Goal: Task Accomplishment & Management: Manage account settings

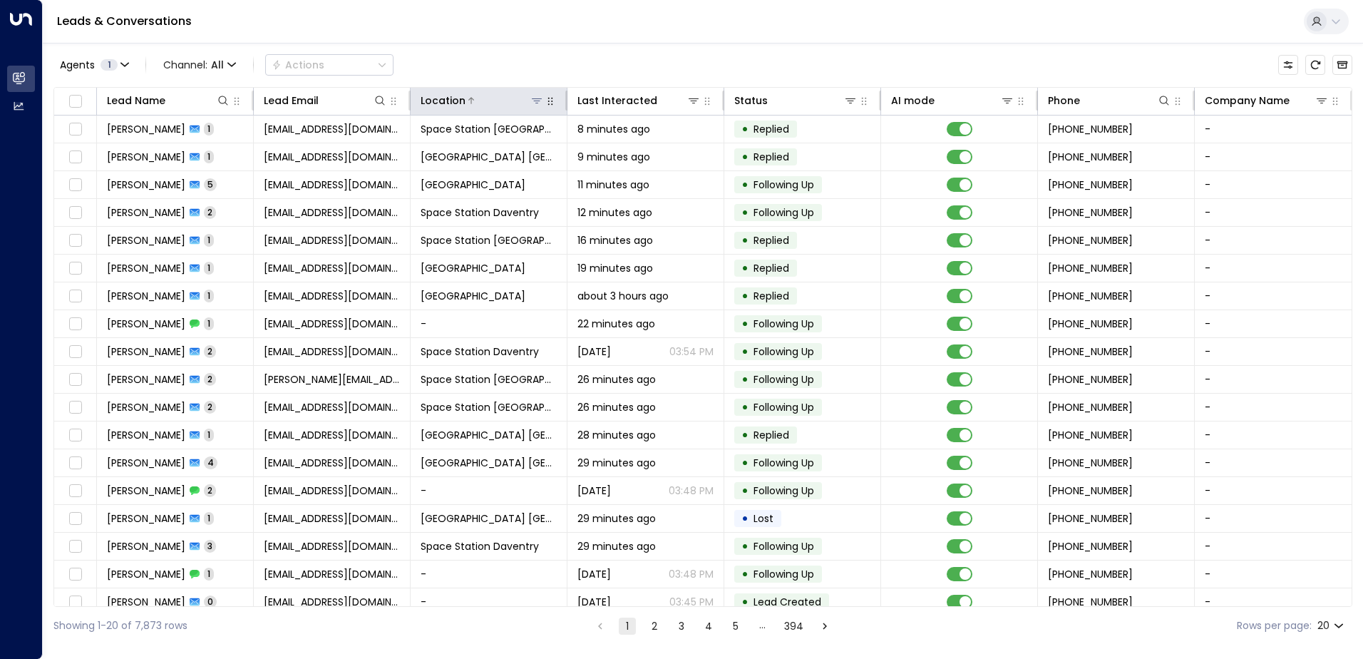
click at [531, 100] on icon at bounding box center [536, 100] width 11 height 11
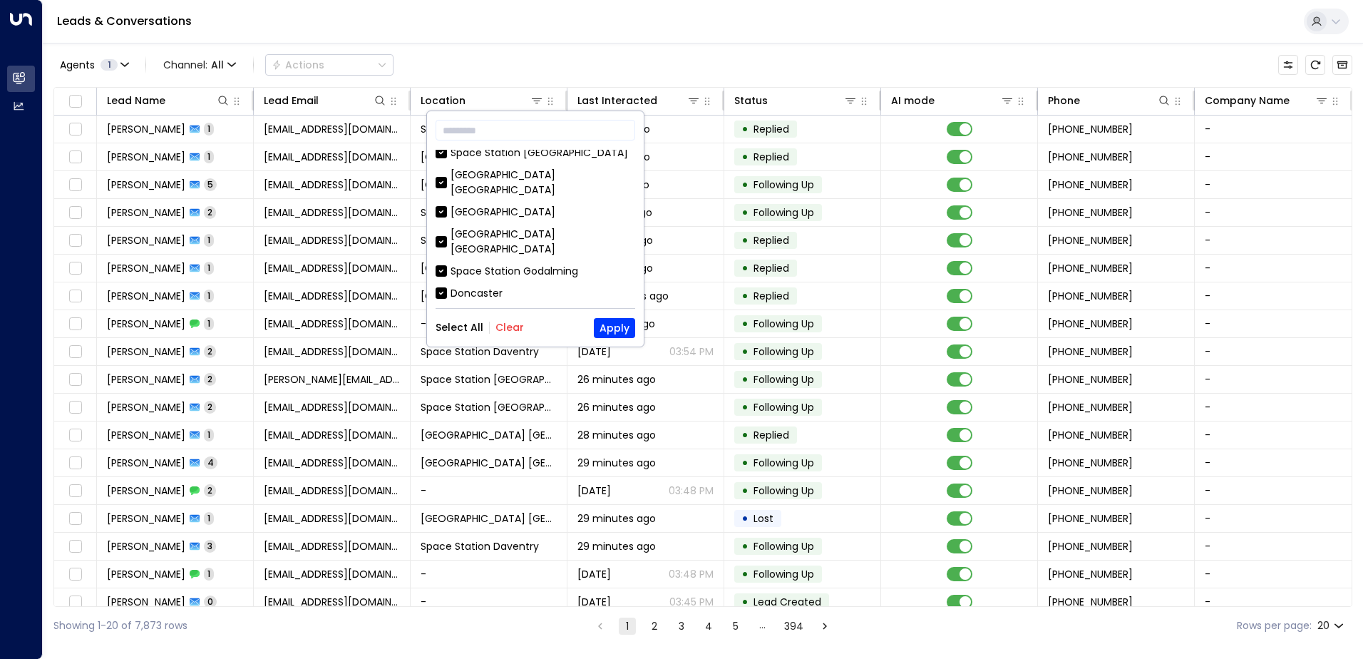
scroll to position [285, 0]
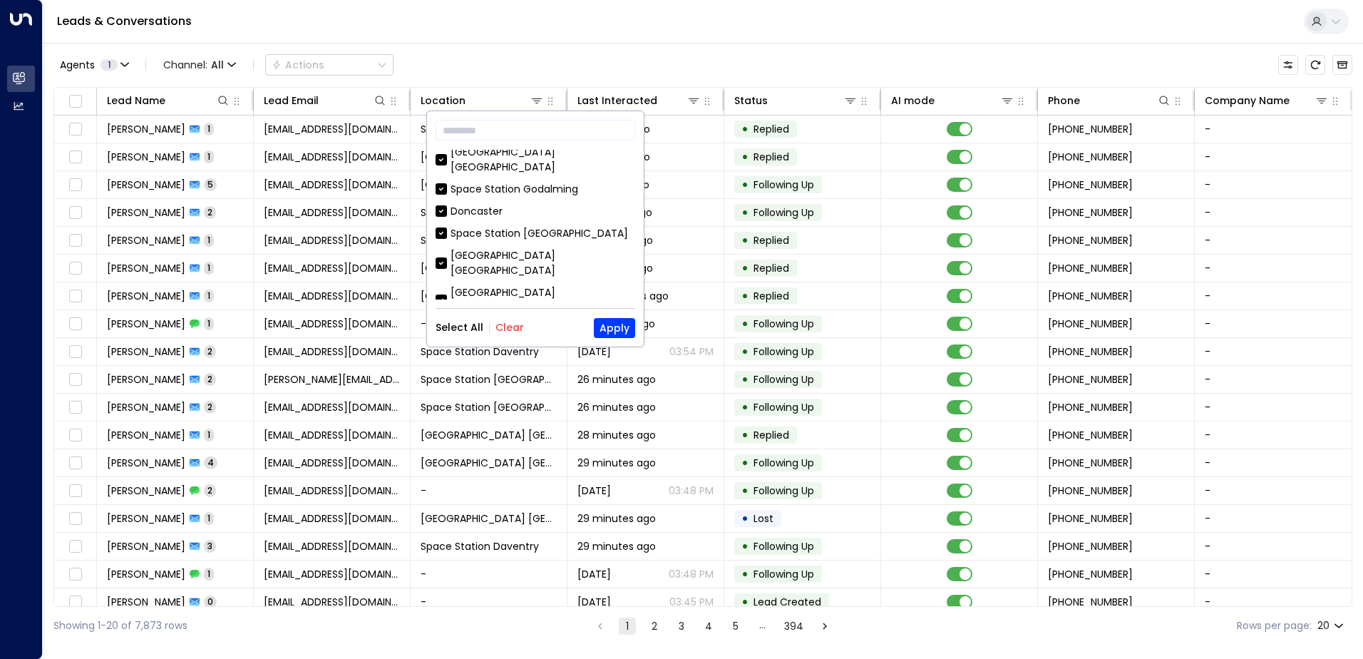
click at [502, 326] on button "Clear" at bounding box center [509, 326] width 29 height 11
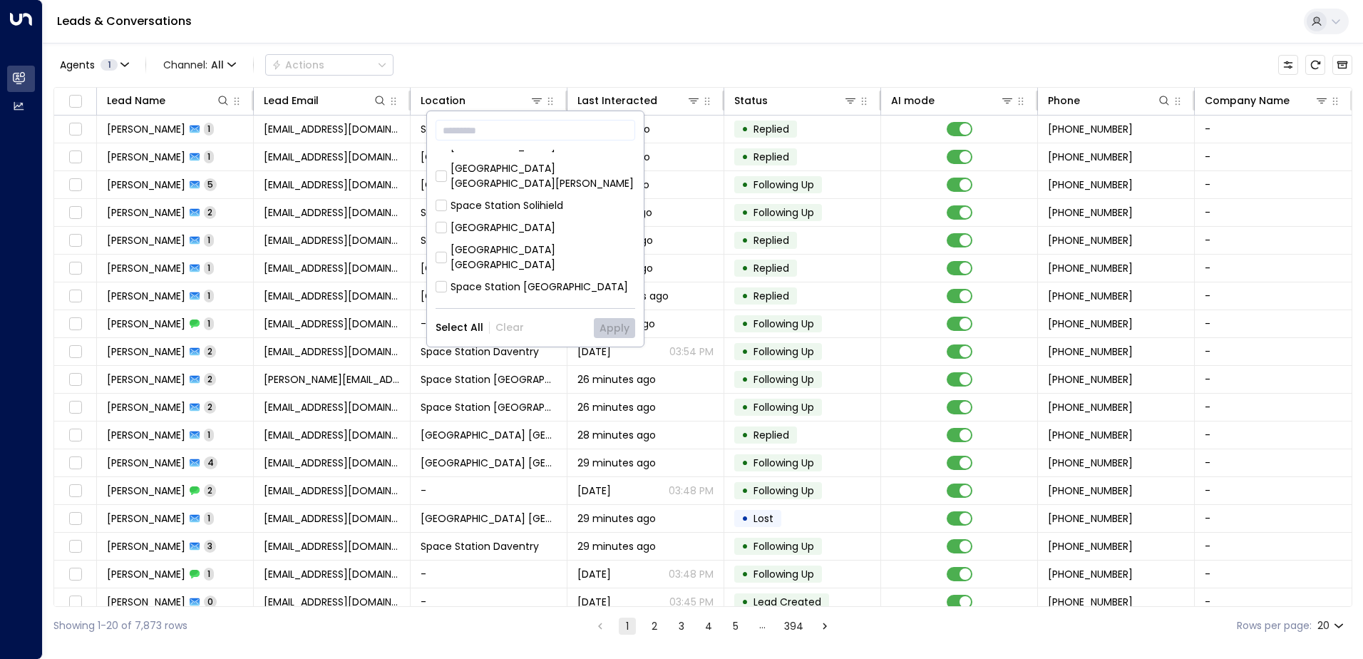
scroll to position [428, 0]
click at [529, 261] on div "Space Station [GEOGRAPHIC_DATA]" at bounding box center [538, 268] width 177 height 15
click at [610, 319] on button "Apply" at bounding box center [614, 328] width 41 height 20
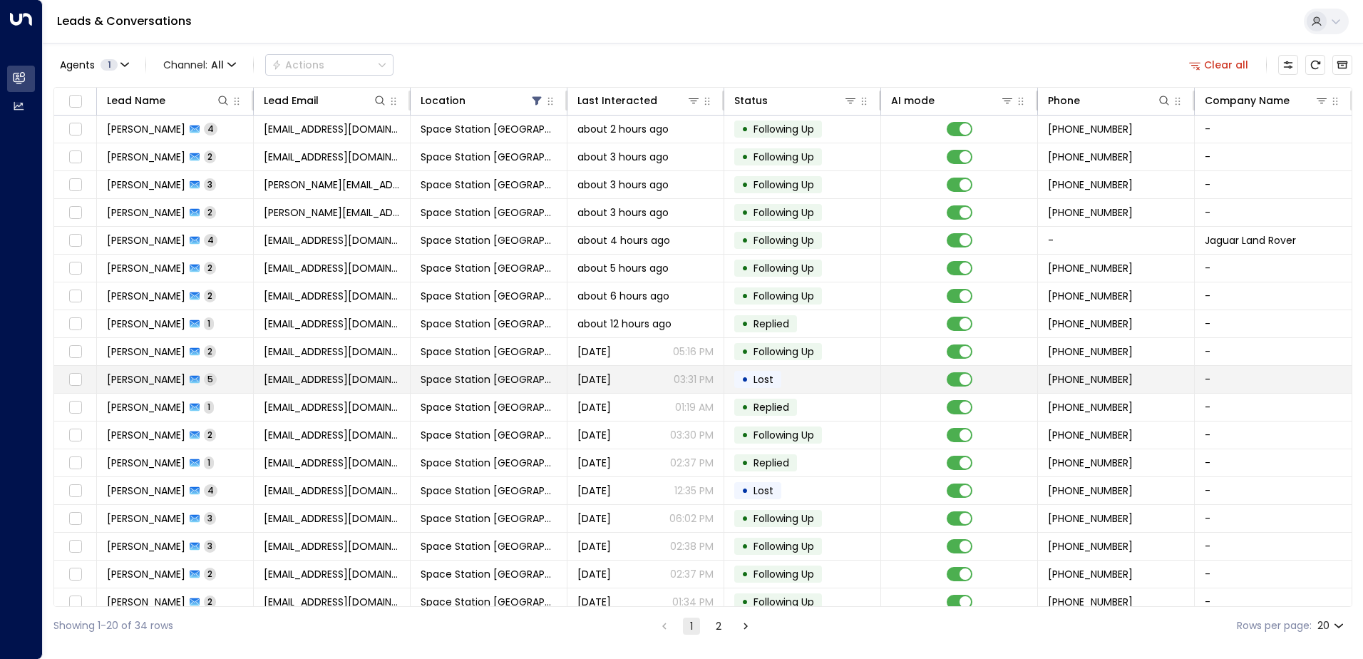
click at [408, 374] on td "[EMAIL_ADDRESS][DOMAIN_NAME]" at bounding box center [332, 379] width 157 height 27
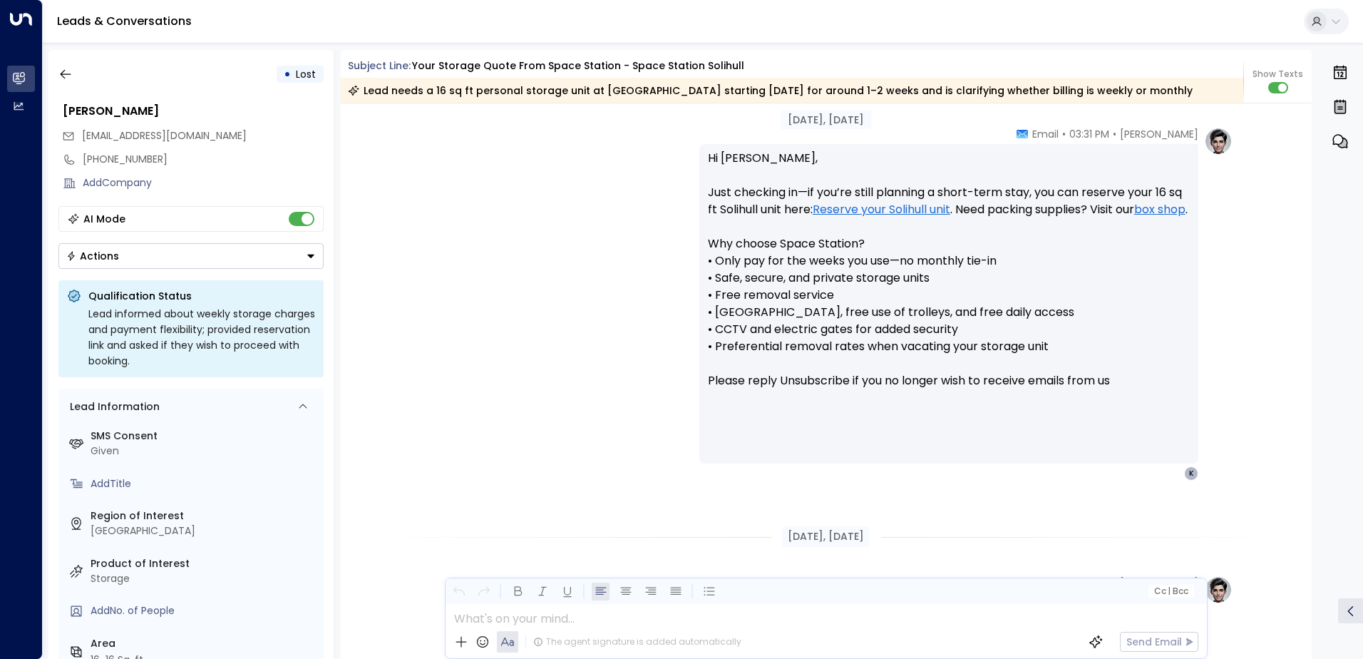
scroll to position [686, 0]
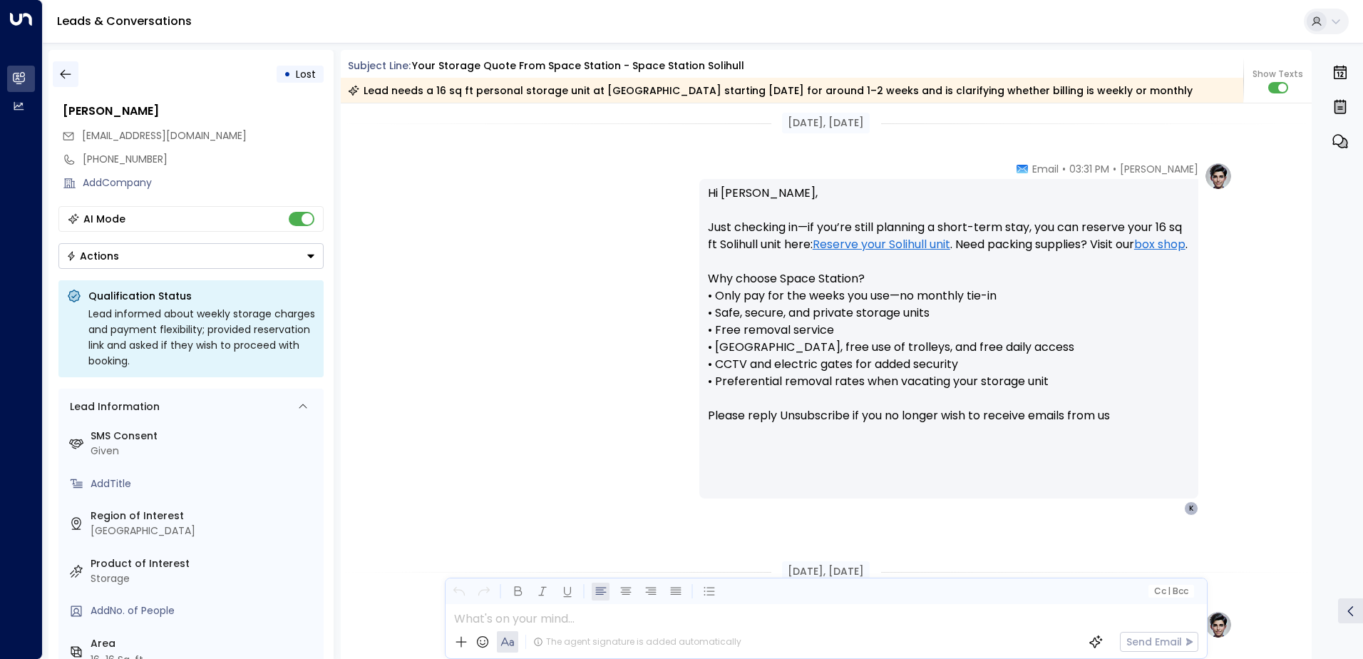
click at [70, 70] on icon "button" at bounding box center [65, 74] width 14 height 14
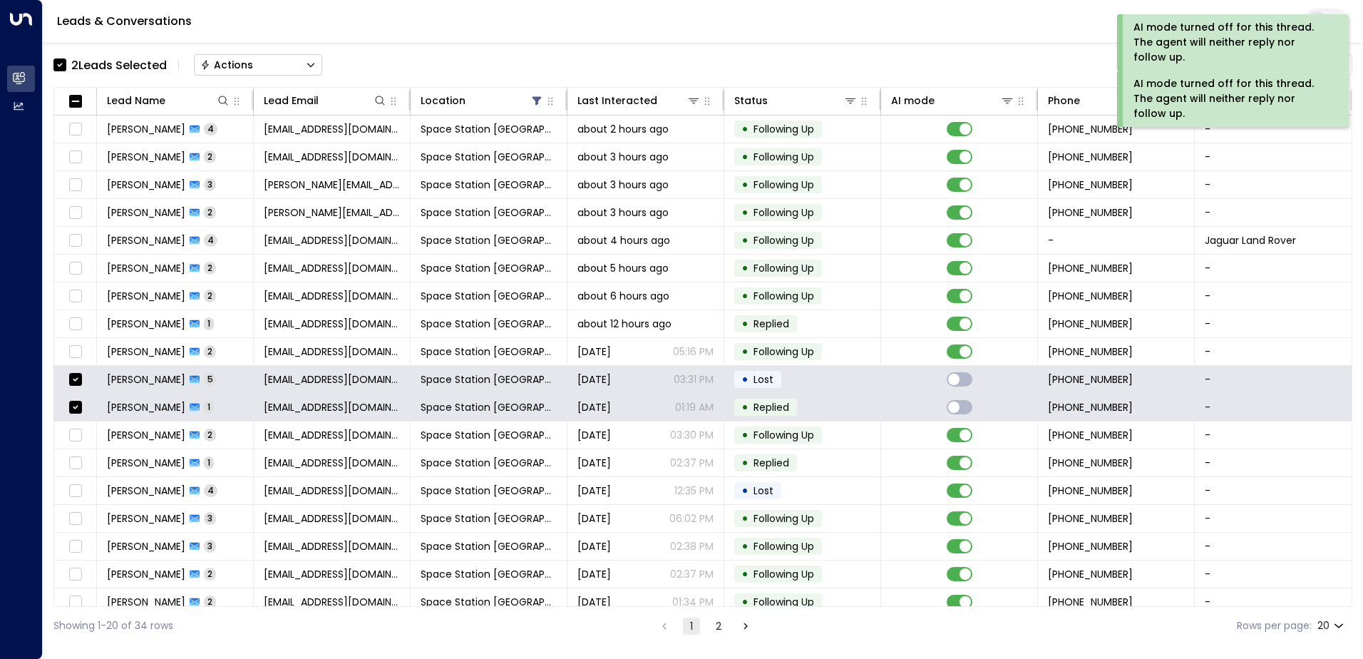
click at [254, 70] on button "Actions" at bounding box center [258, 64] width 128 height 21
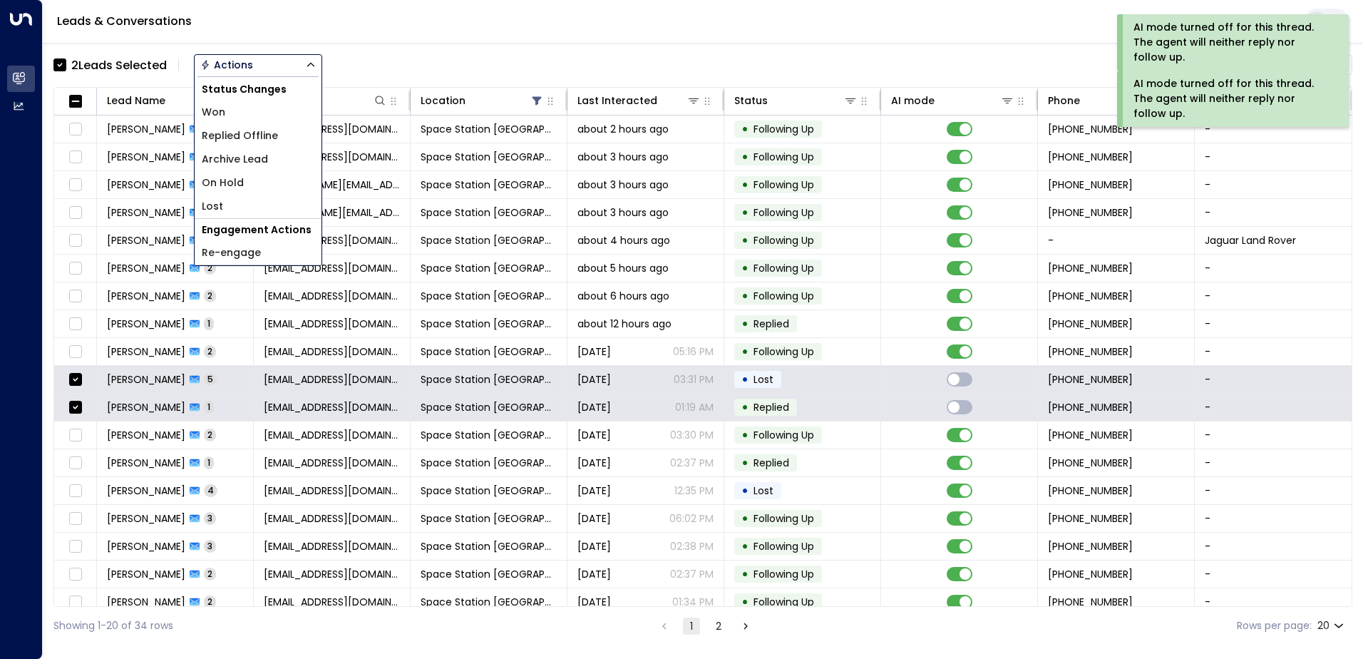
click at [272, 154] on li "Archive Lead" at bounding box center [258, 160] width 127 height 24
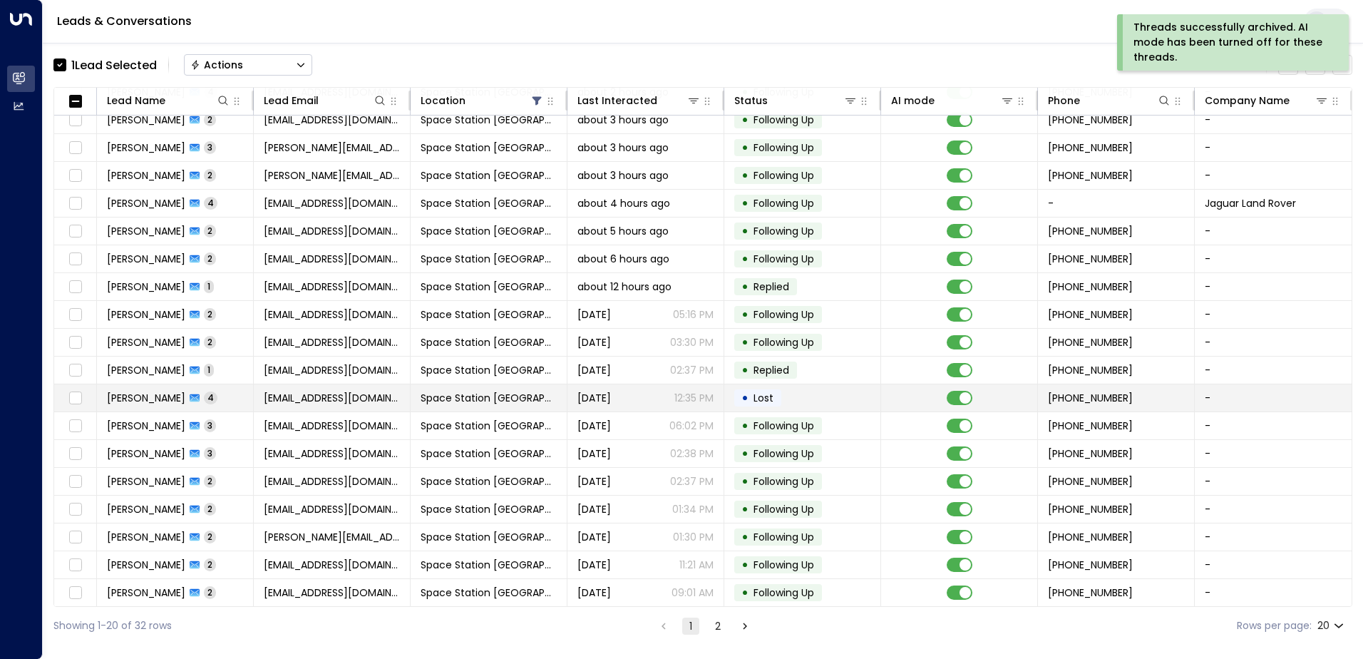
scroll to position [70, 0]
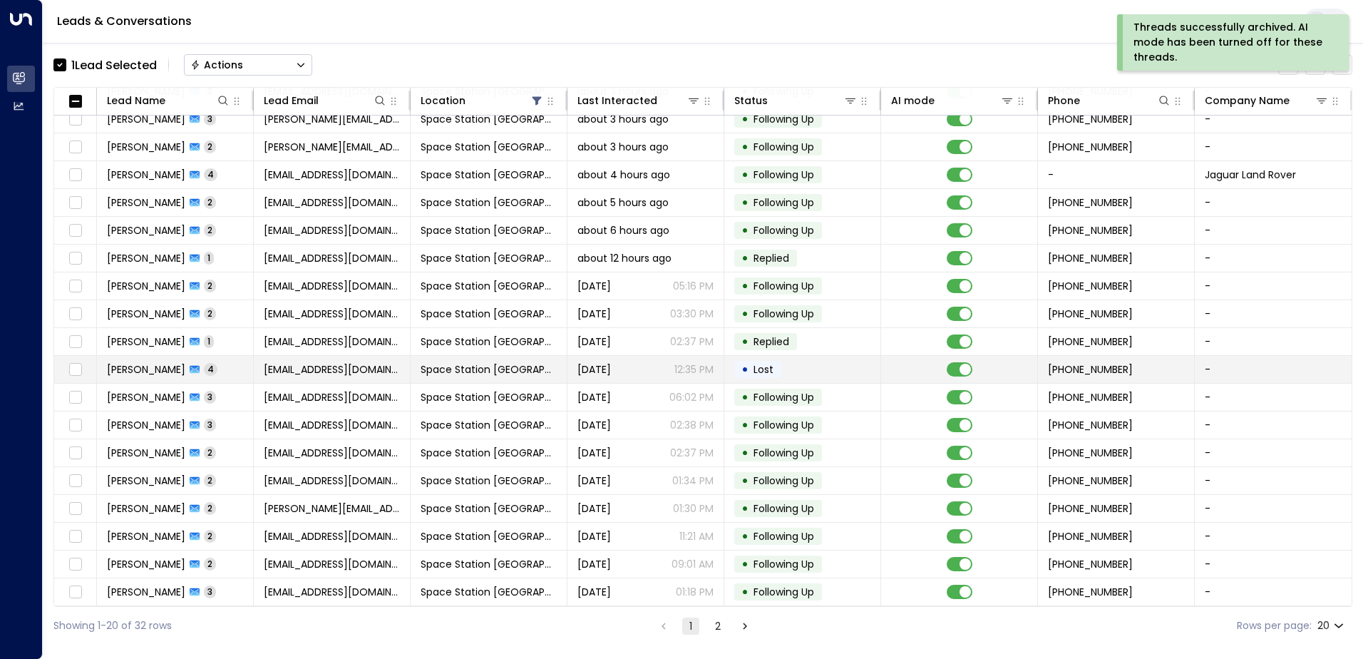
click at [359, 376] on td "[EMAIL_ADDRESS][DOMAIN_NAME]" at bounding box center [332, 369] width 157 height 27
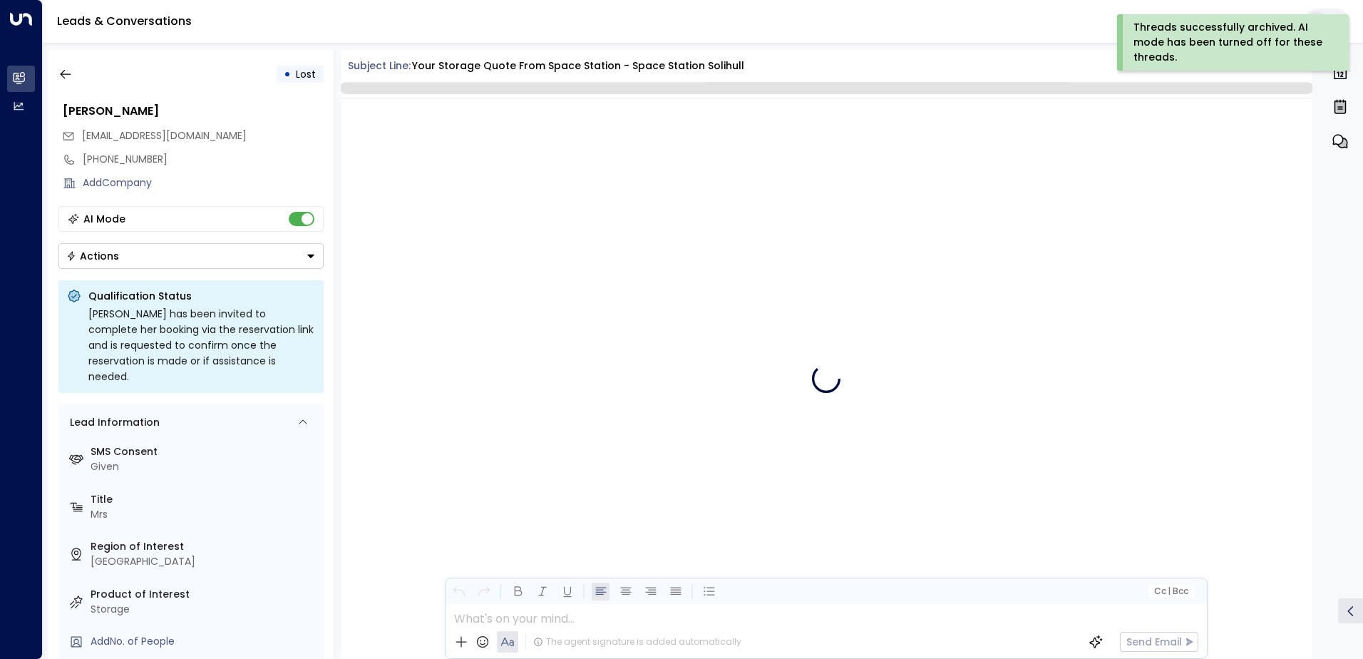
scroll to position [1961, 0]
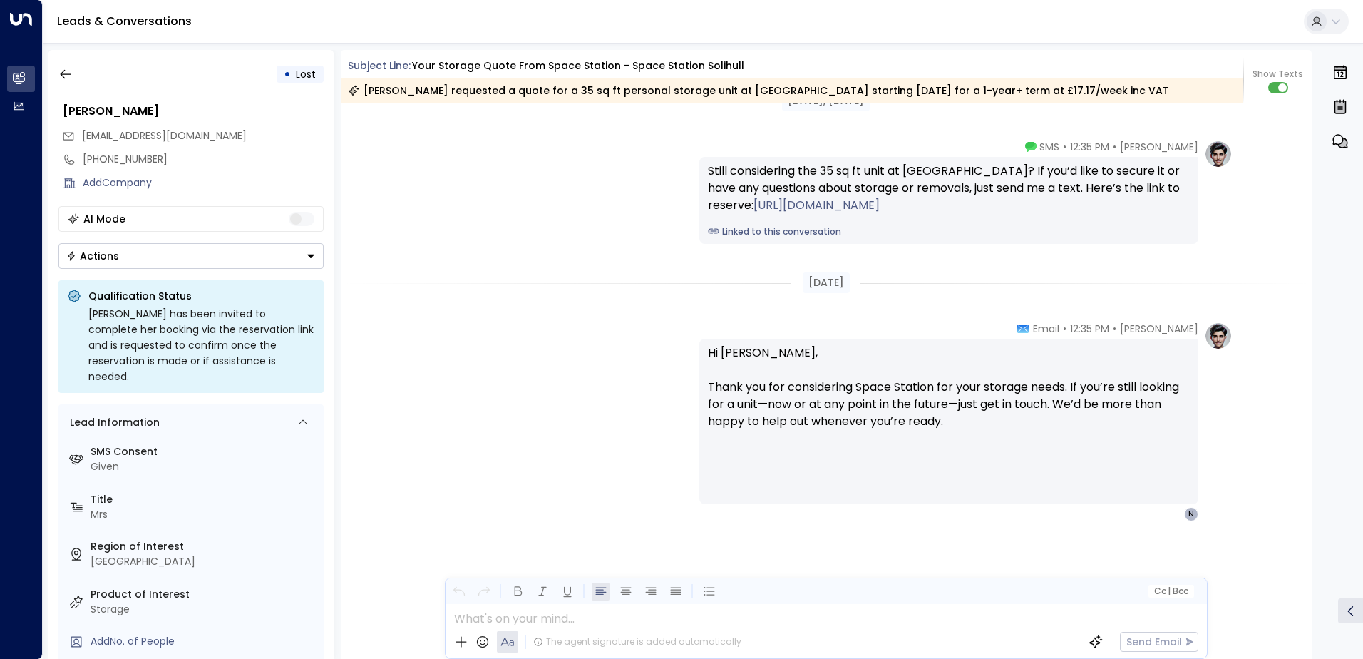
click at [294, 244] on button "Actions" at bounding box center [190, 256] width 265 height 26
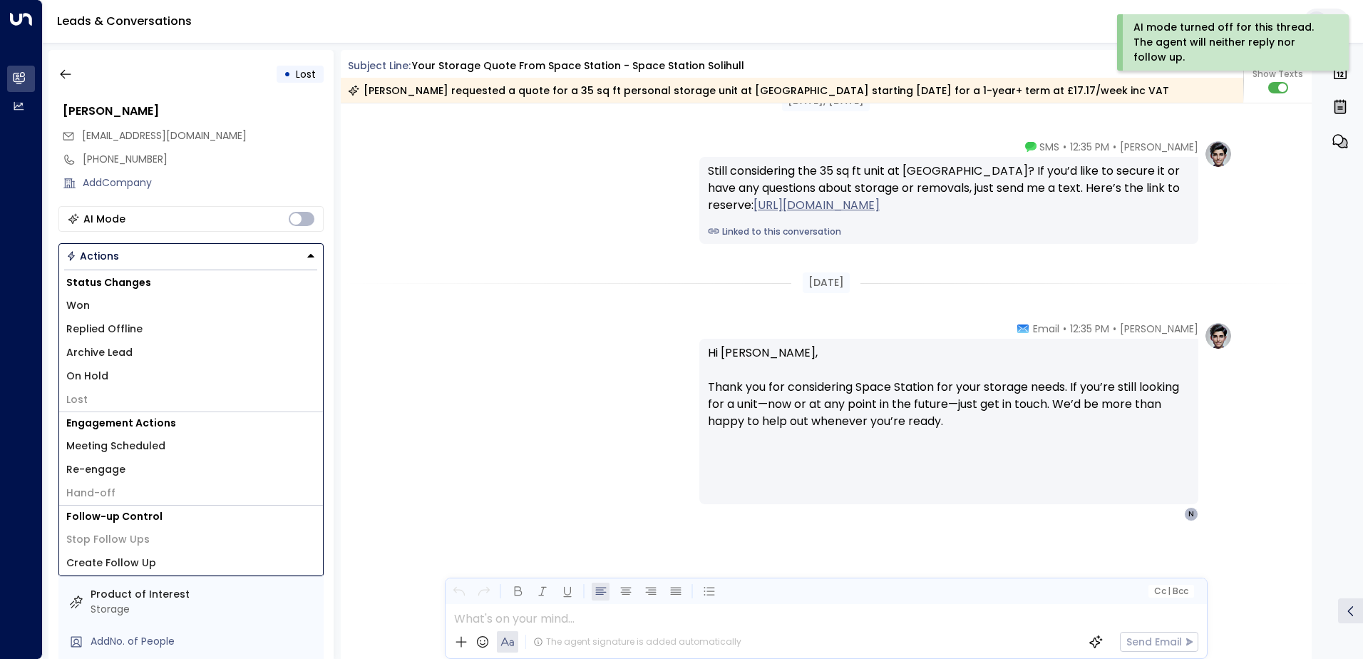
click at [155, 348] on li "Archive Lead" at bounding box center [191, 353] width 264 height 24
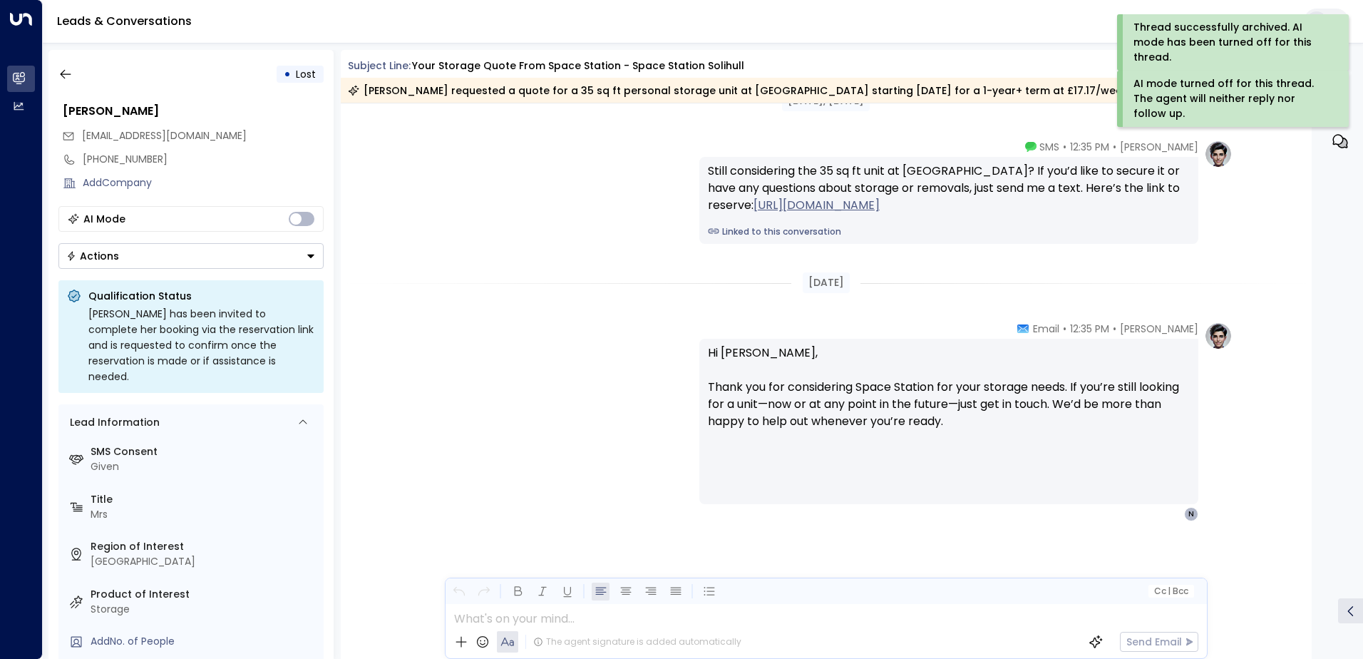
click at [227, 148] on div "[PHONE_NUMBER]" at bounding box center [191, 160] width 266 height 24
click at [61, 76] on icon "button" at bounding box center [65, 74] width 14 height 14
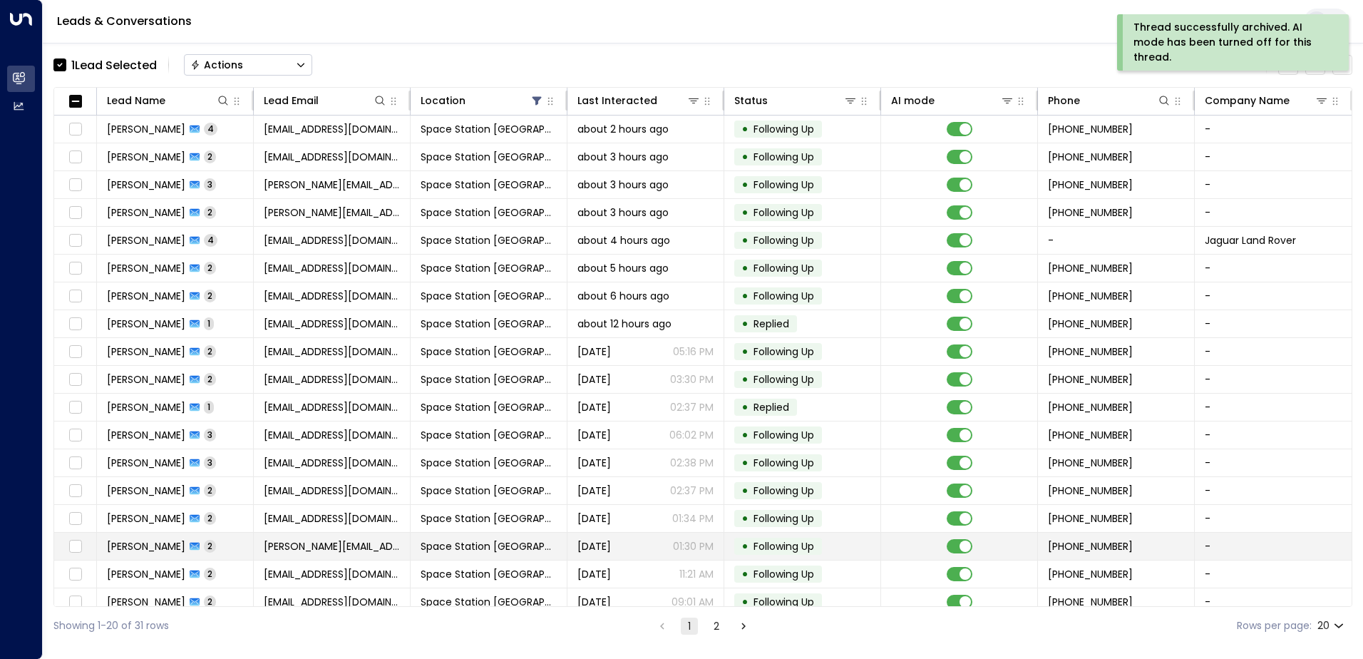
scroll to position [70, 0]
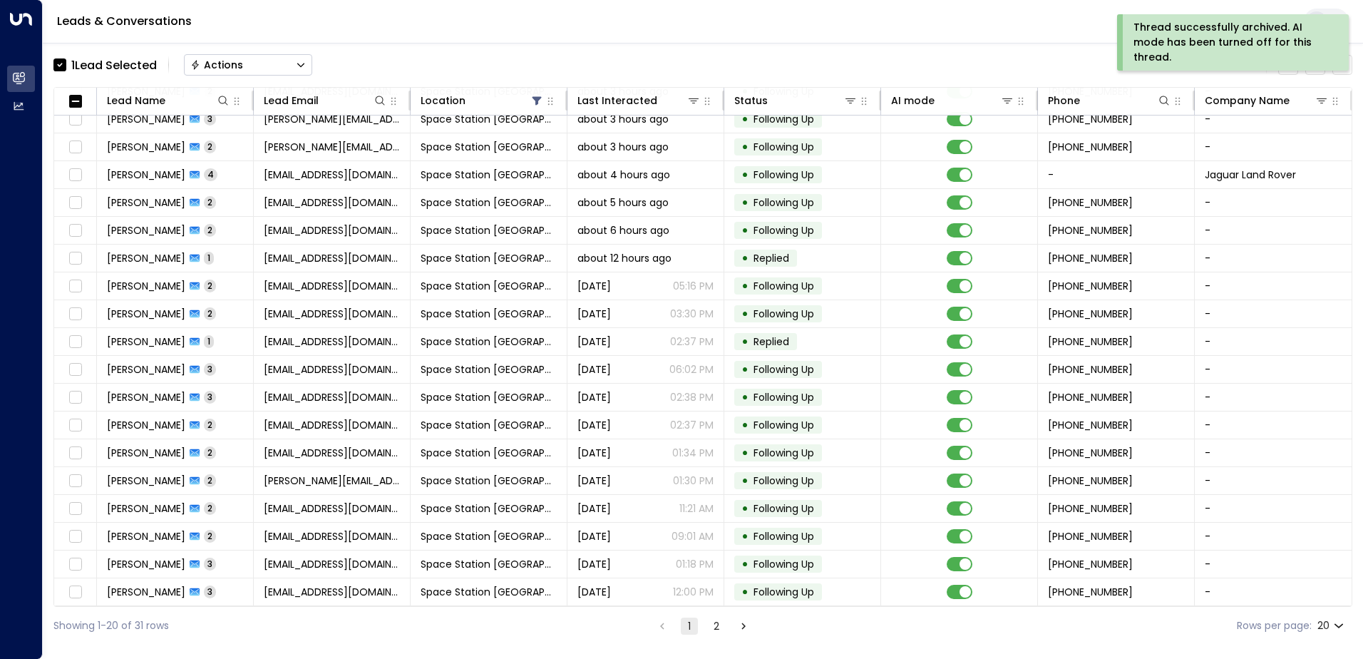
click at [720, 625] on button "2" at bounding box center [716, 625] width 17 height 17
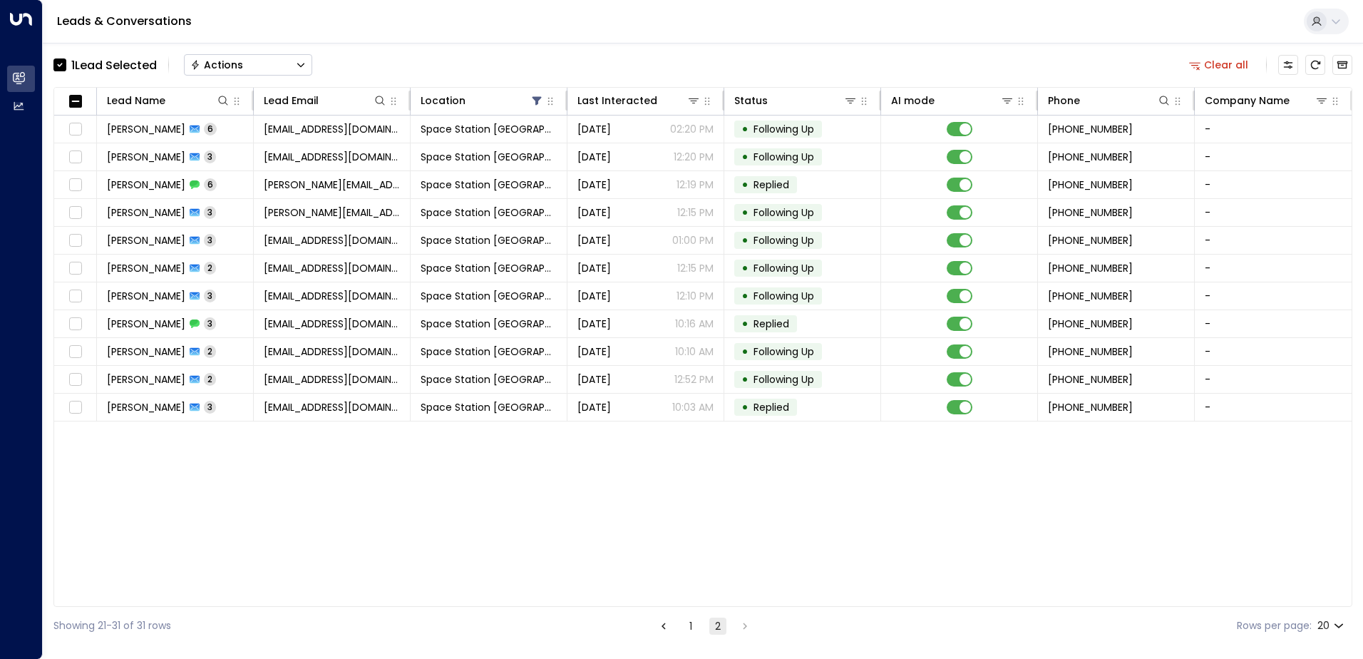
click at [693, 628] on button "1" at bounding box center [690, 625] width 17 height 17
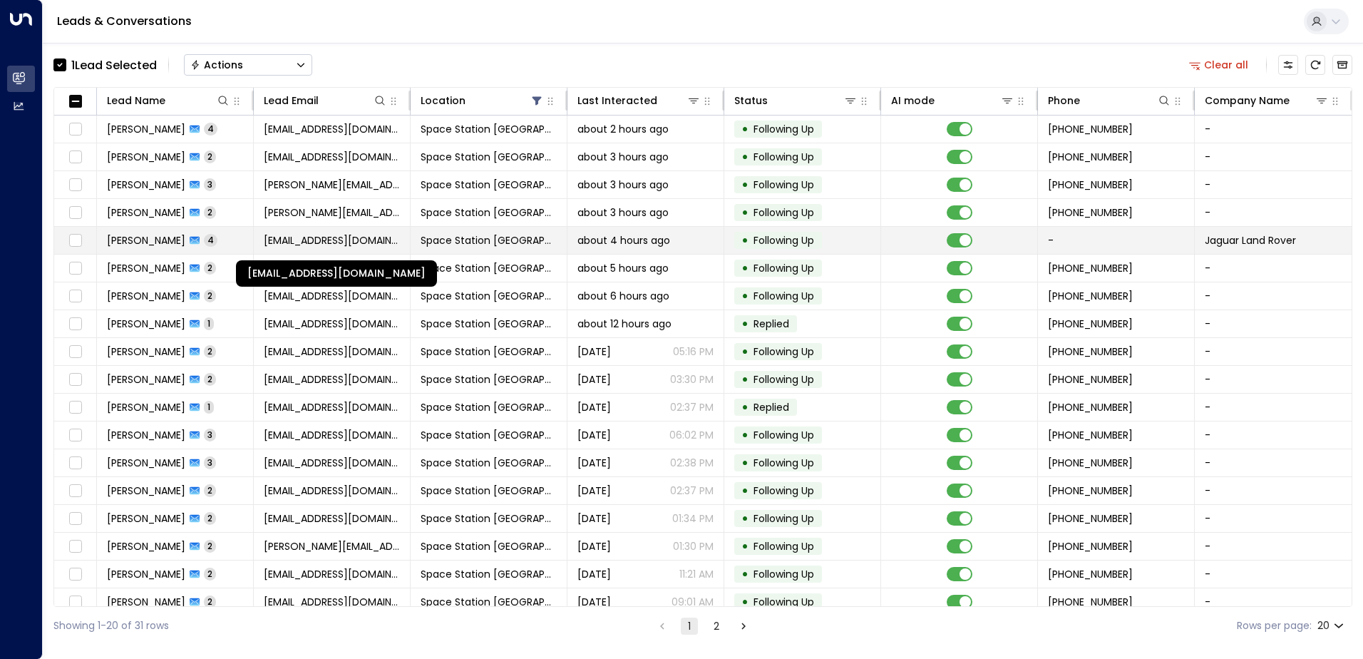
click at [355, 244] on span "[EMAIL_ADDRESS][DOMAIN_NAME]" at bounding box center [332, 240] width 136 height 14
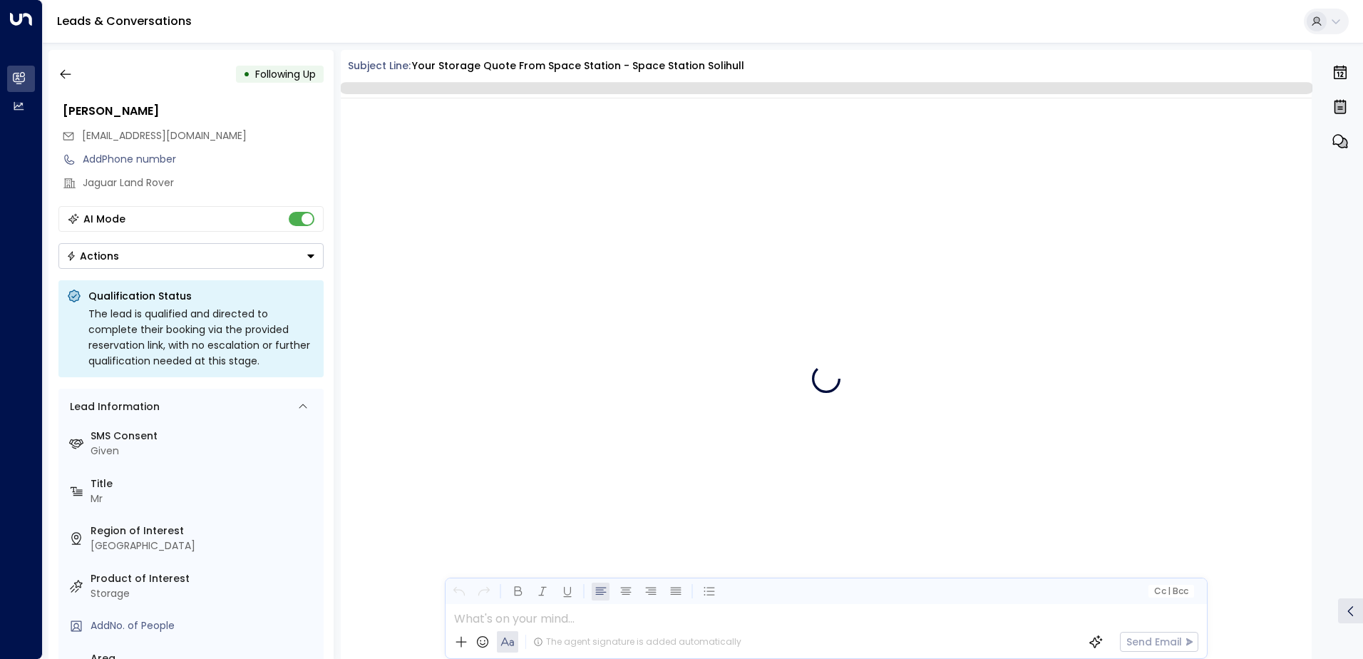
scroll to position [2896, 0]
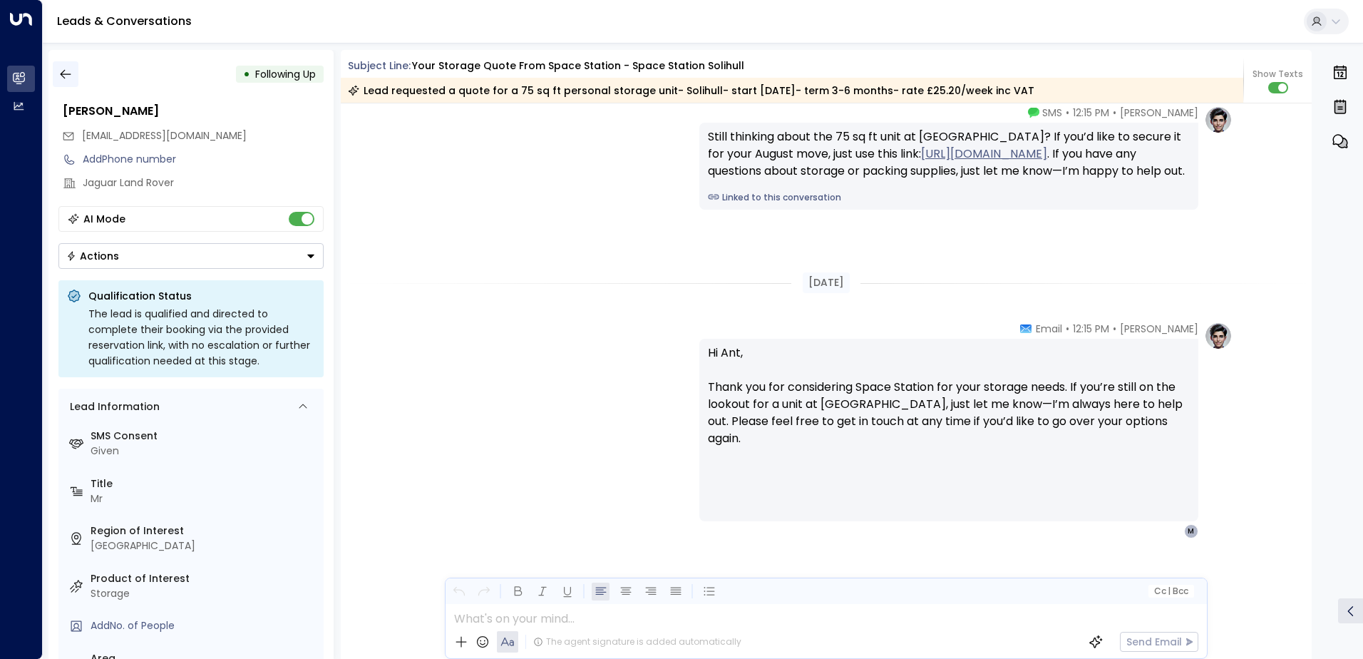
click at [76, 75] on button "button" at bounding box center [66, 74] width 26 height 26
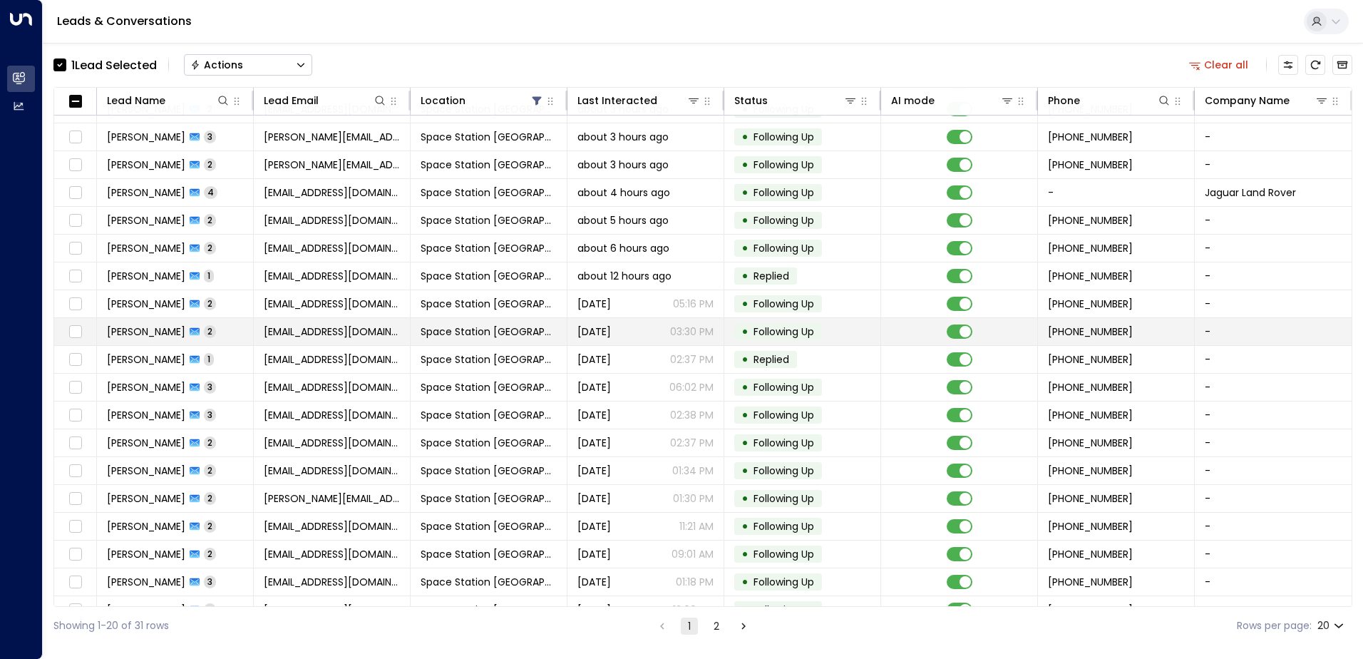
scroll to position [70, 0]
